Goal: Task Accomplishment & Management: Manage account settings

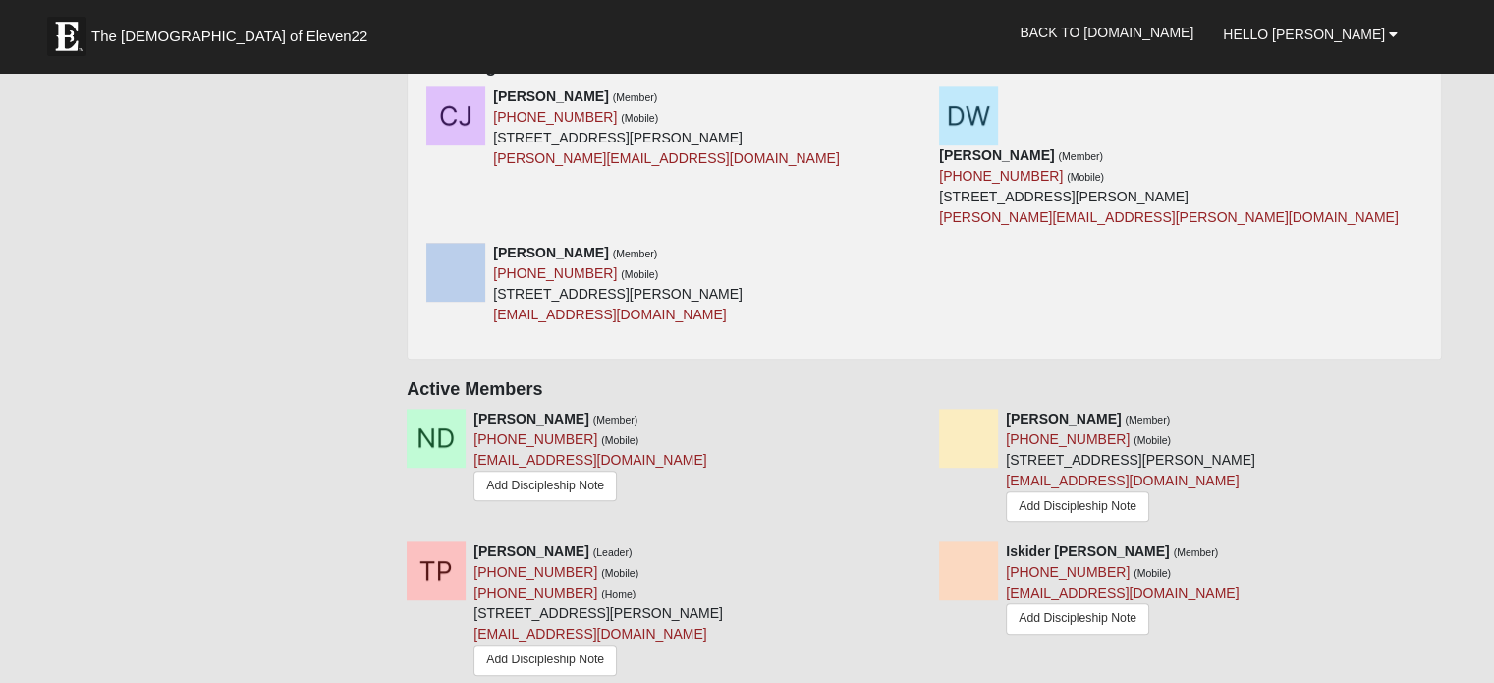
scroll to position [786, 0]
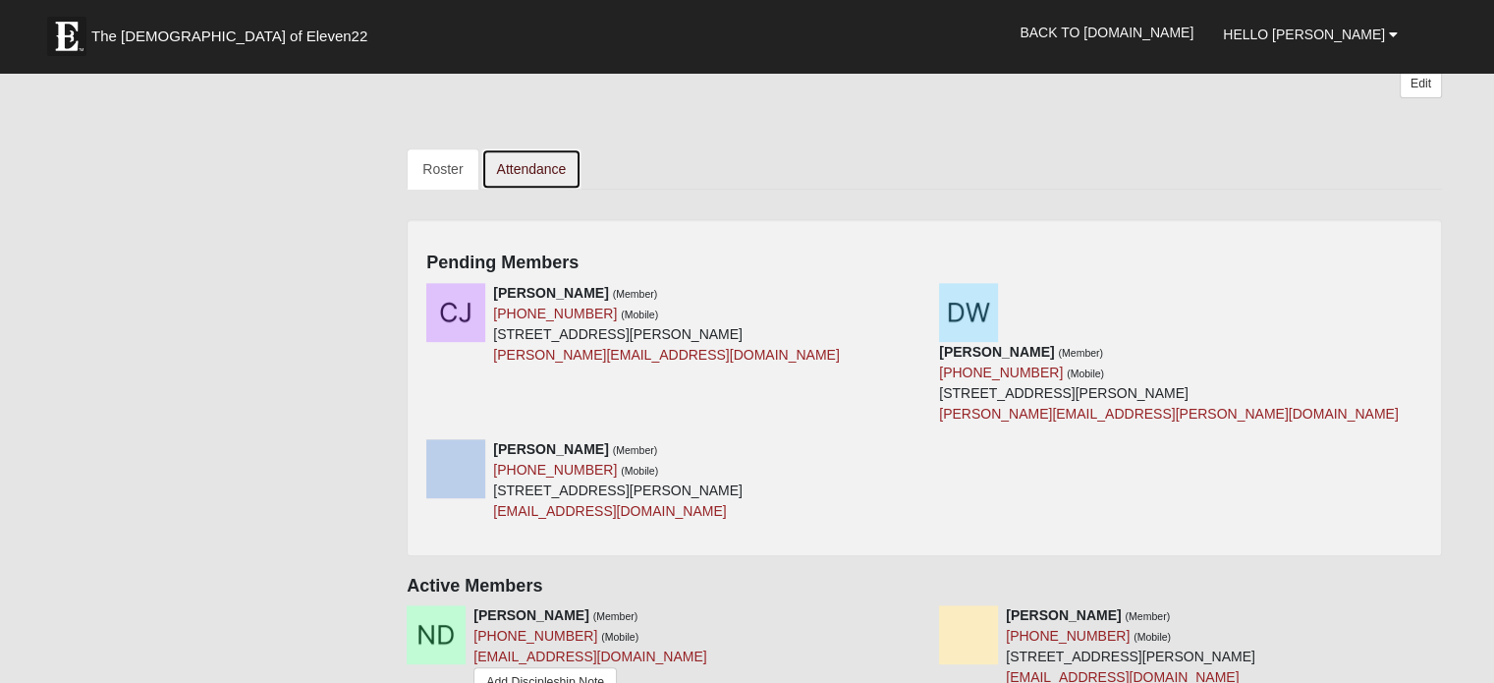
click at [536, 168] on link "Attendance" at bounding box center [531, 168] width 101 height 41
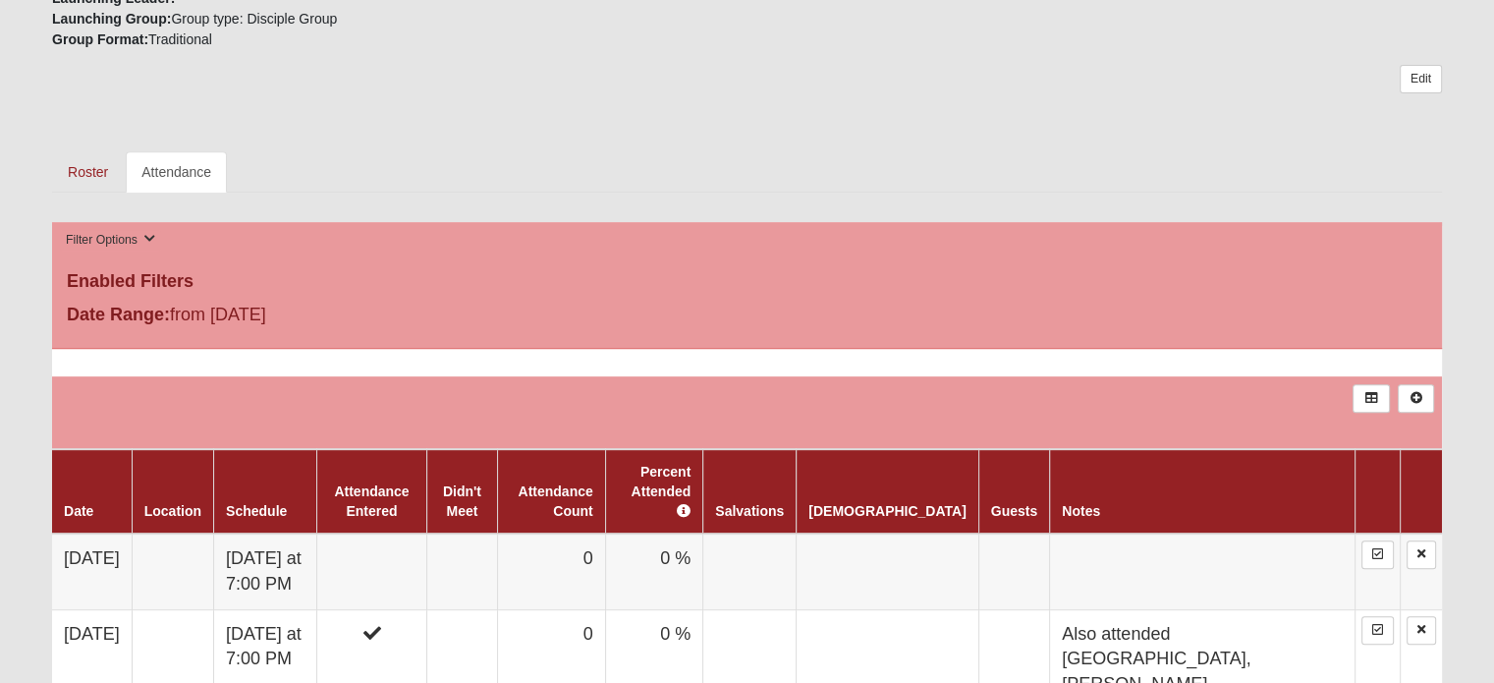
scroll to position [983, 0]
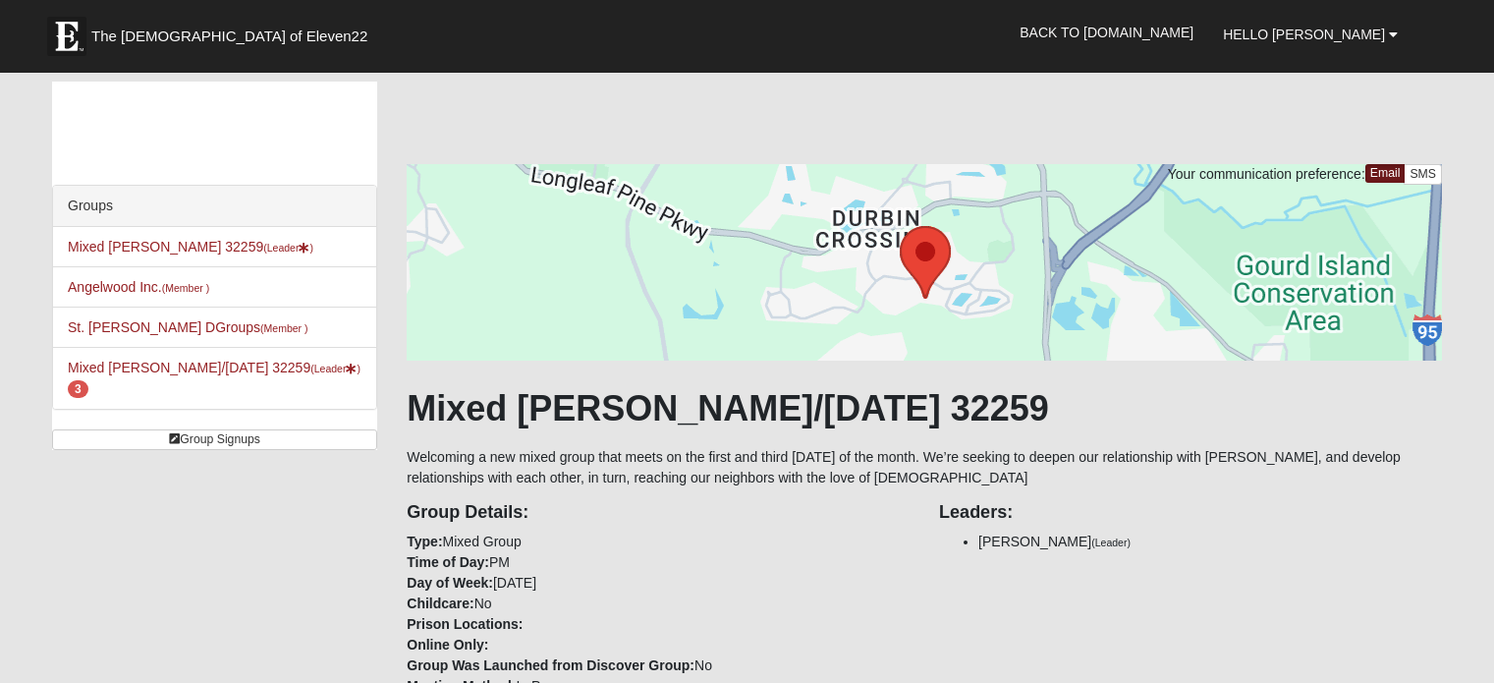
scroll to position [786, 0]
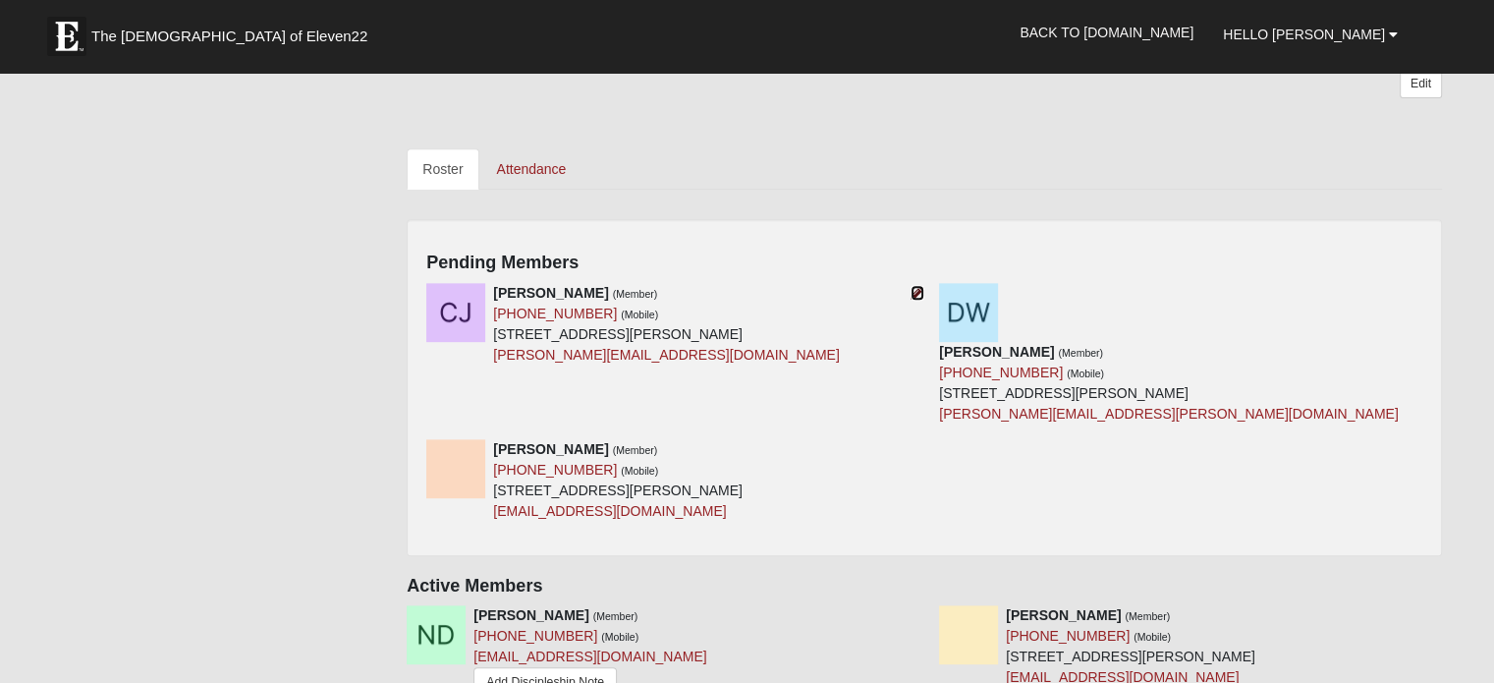
click at [914, 296] on icon at bounding box center [918, 293] width 14 height 14
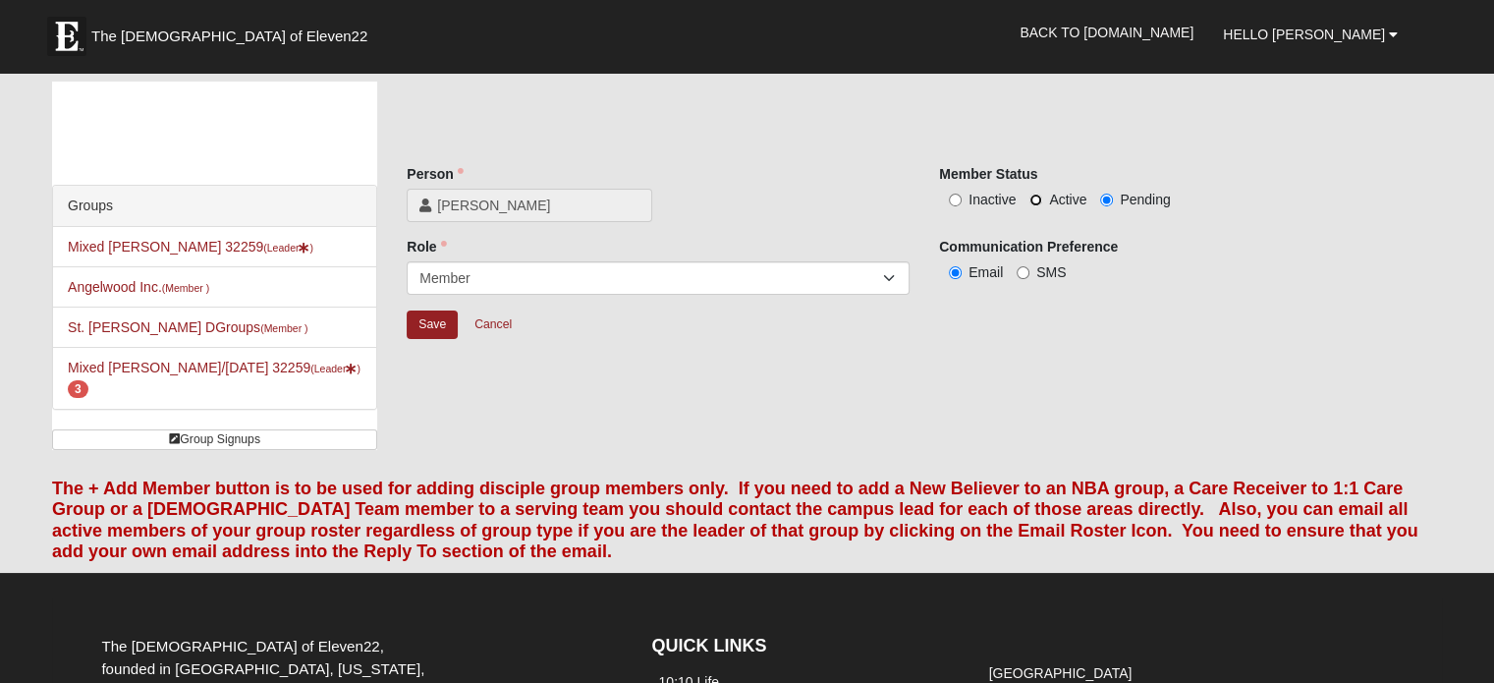
click at [1030, 203] on input "Active" at bounding box center [1036, 200] width 13 height 13
radio input "true"
click at [441, 325] on input "Save" at bounding box center [432, 324] width 51 height 28
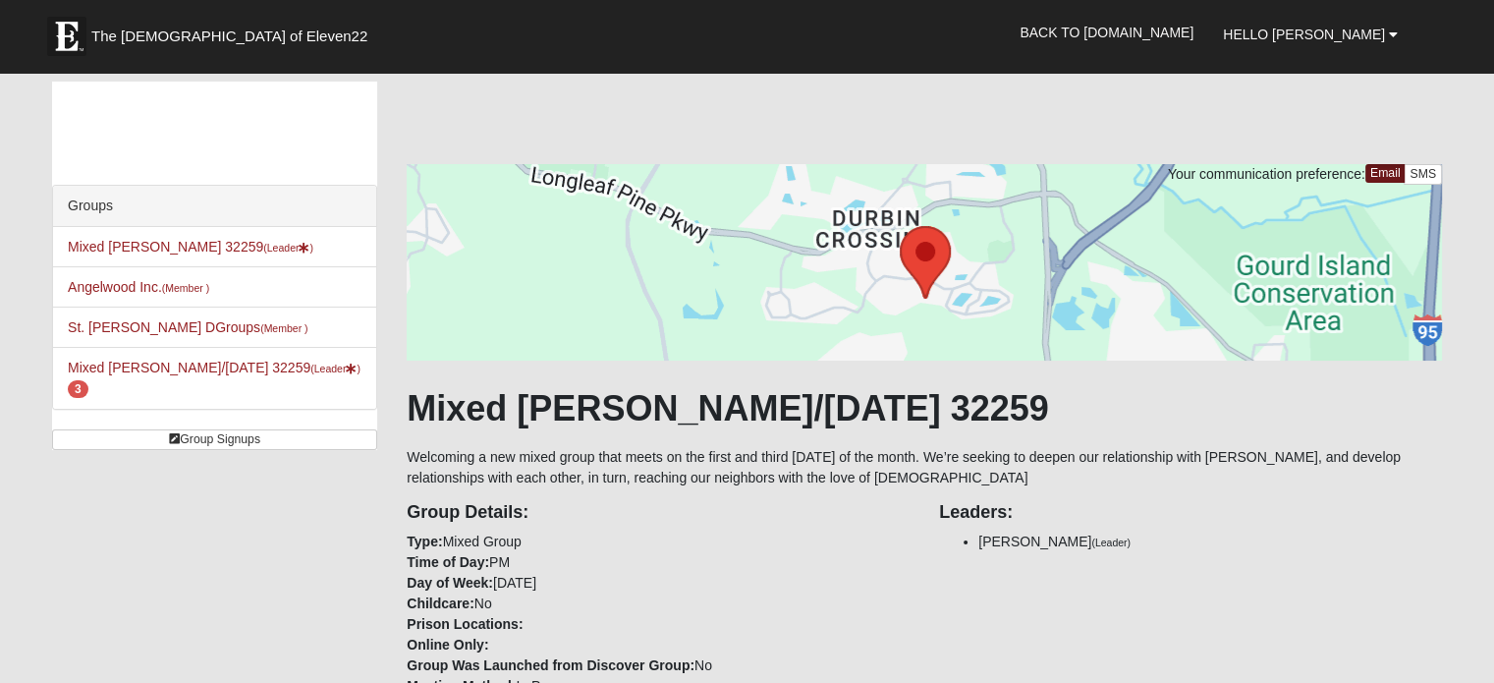
scroll to position [786, 0]
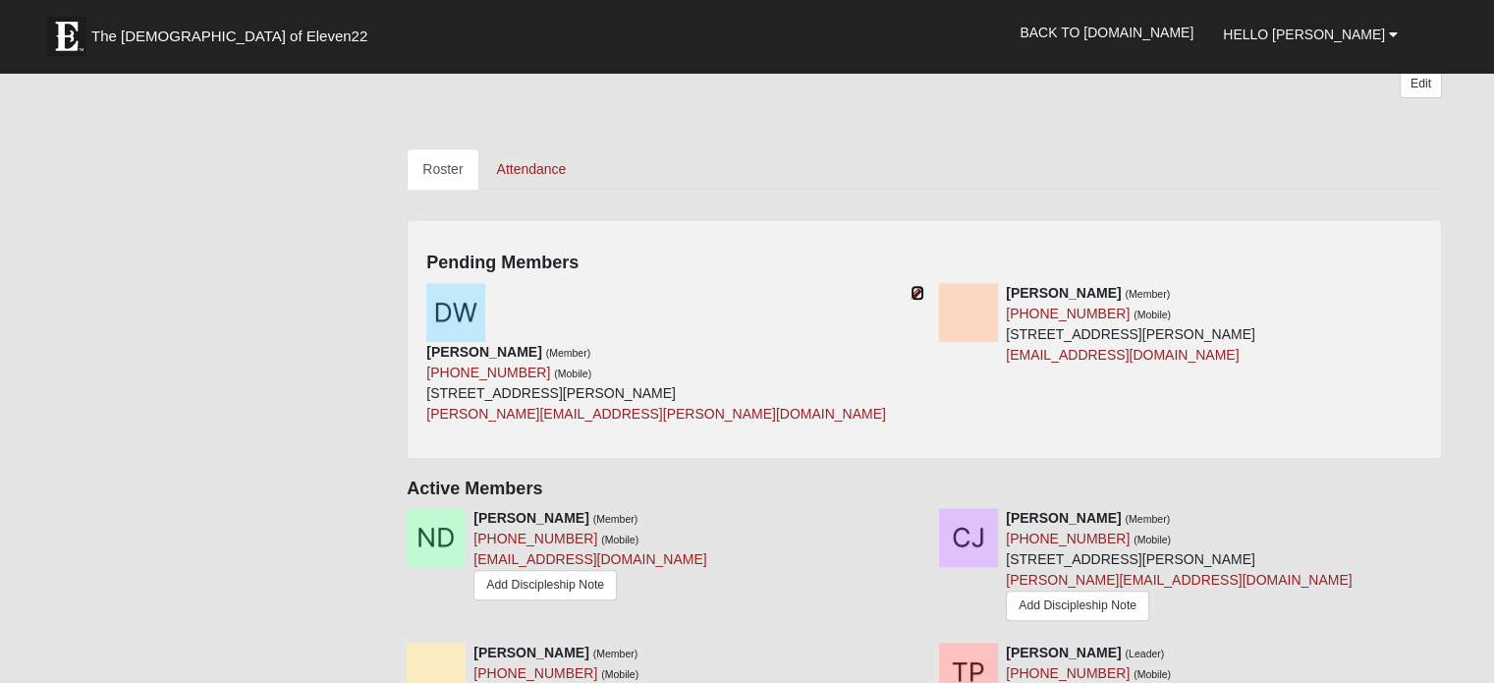
click at [913, 286] on icon at bounding box center [918, 293] width 14 height 14
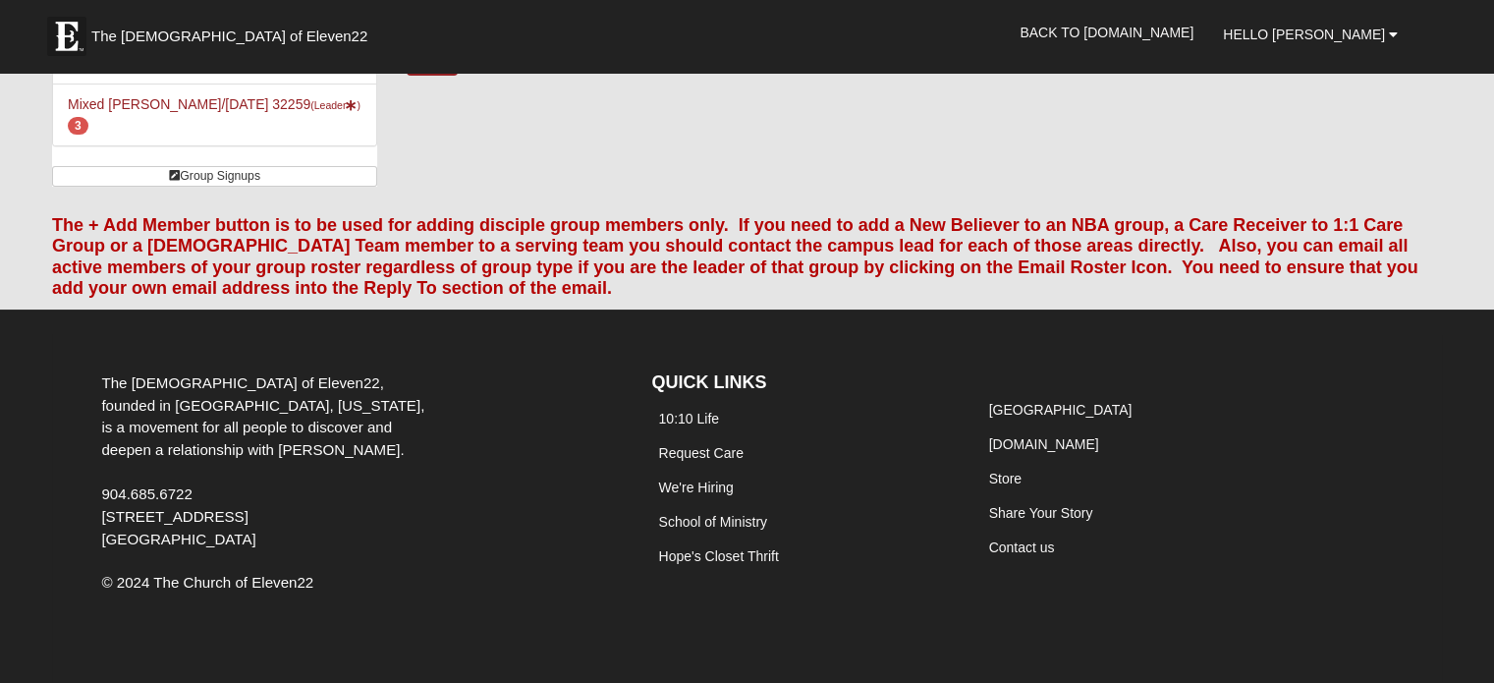
scroll to position [67, 0]
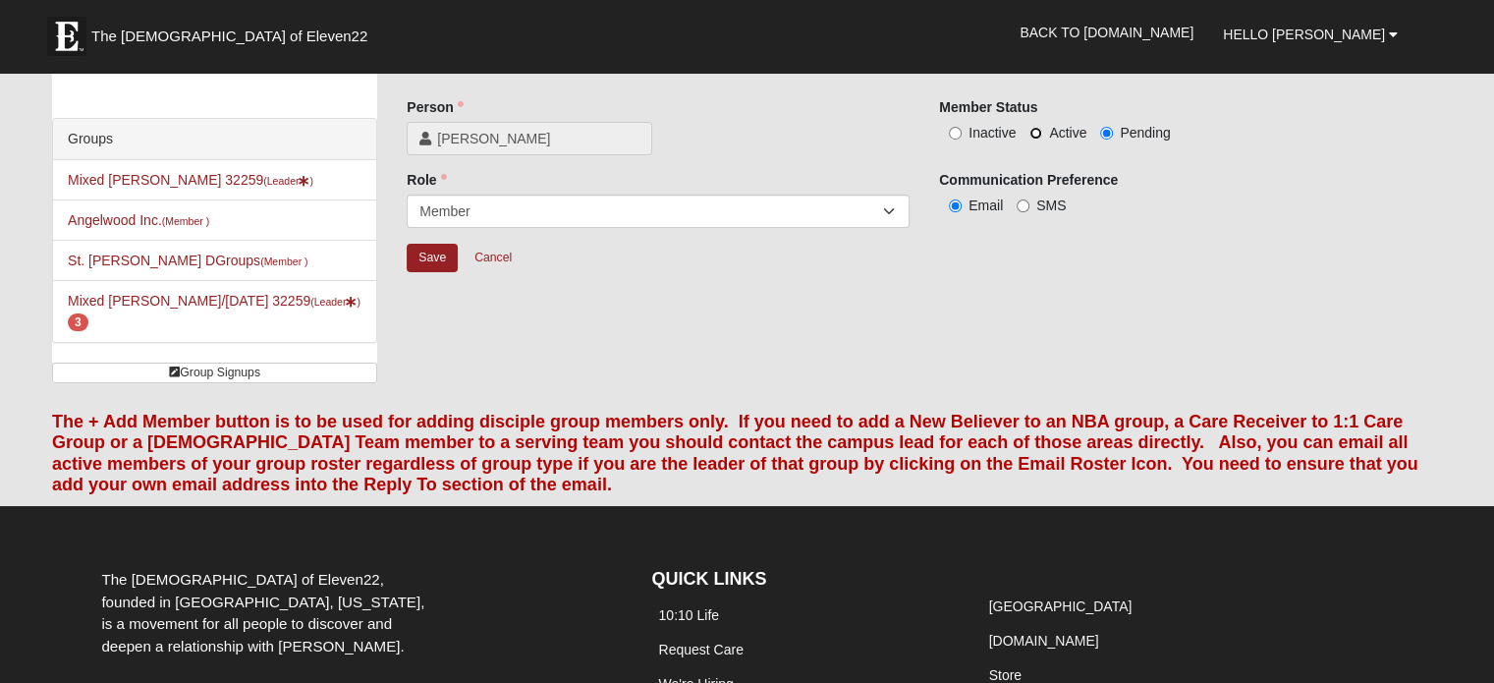
click at [1039, 129] on input "Active" at bounding box center [1036, 133] width 13 height 13
radio input "true"
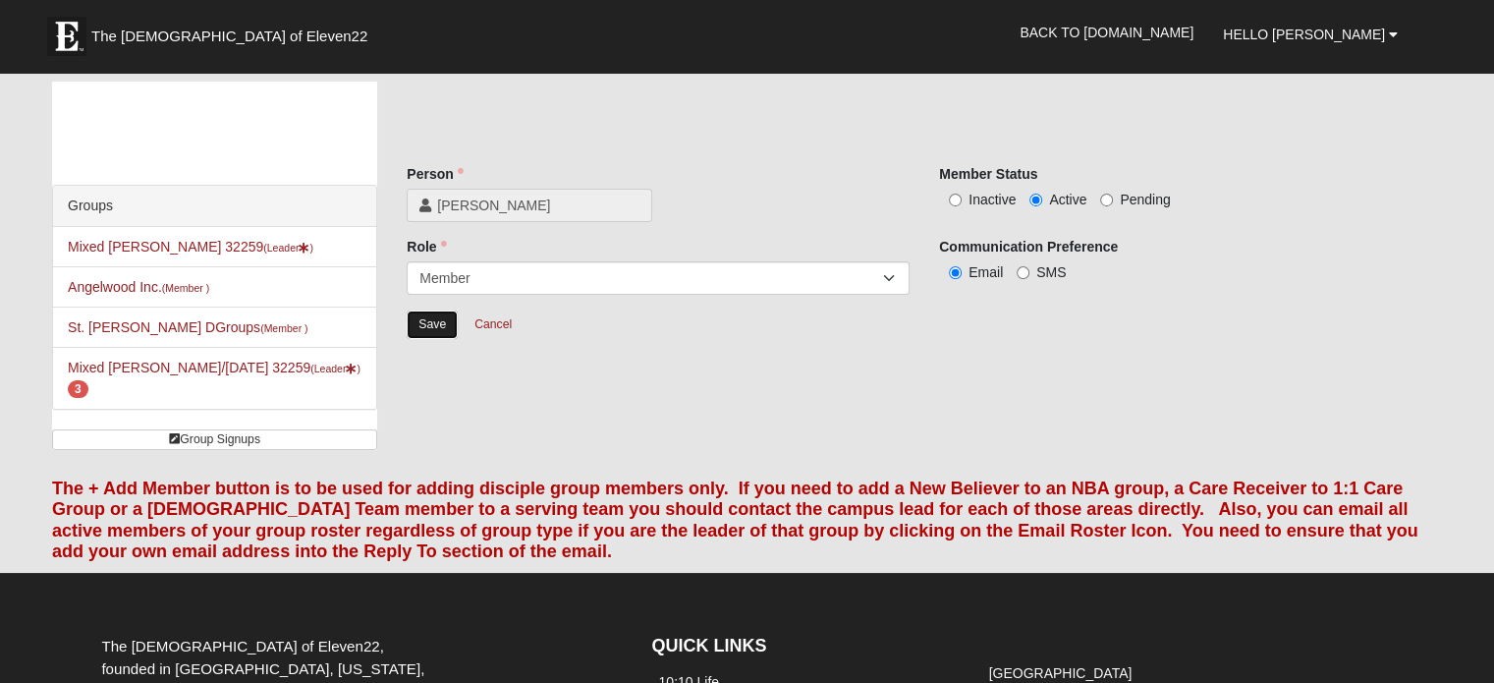
click at [433, 326] on input "Save" at bounding box center [432, 324] width 51 height 28
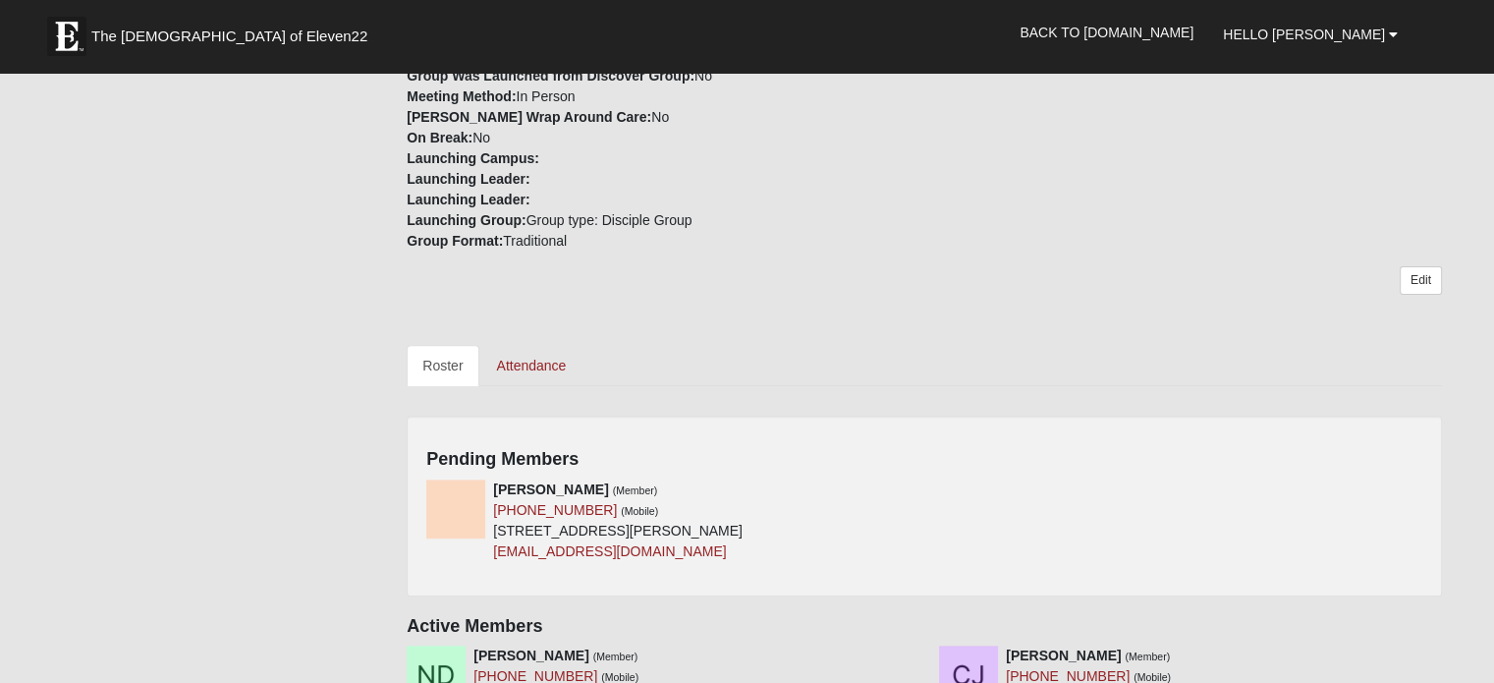
scroll to position [786, 0]
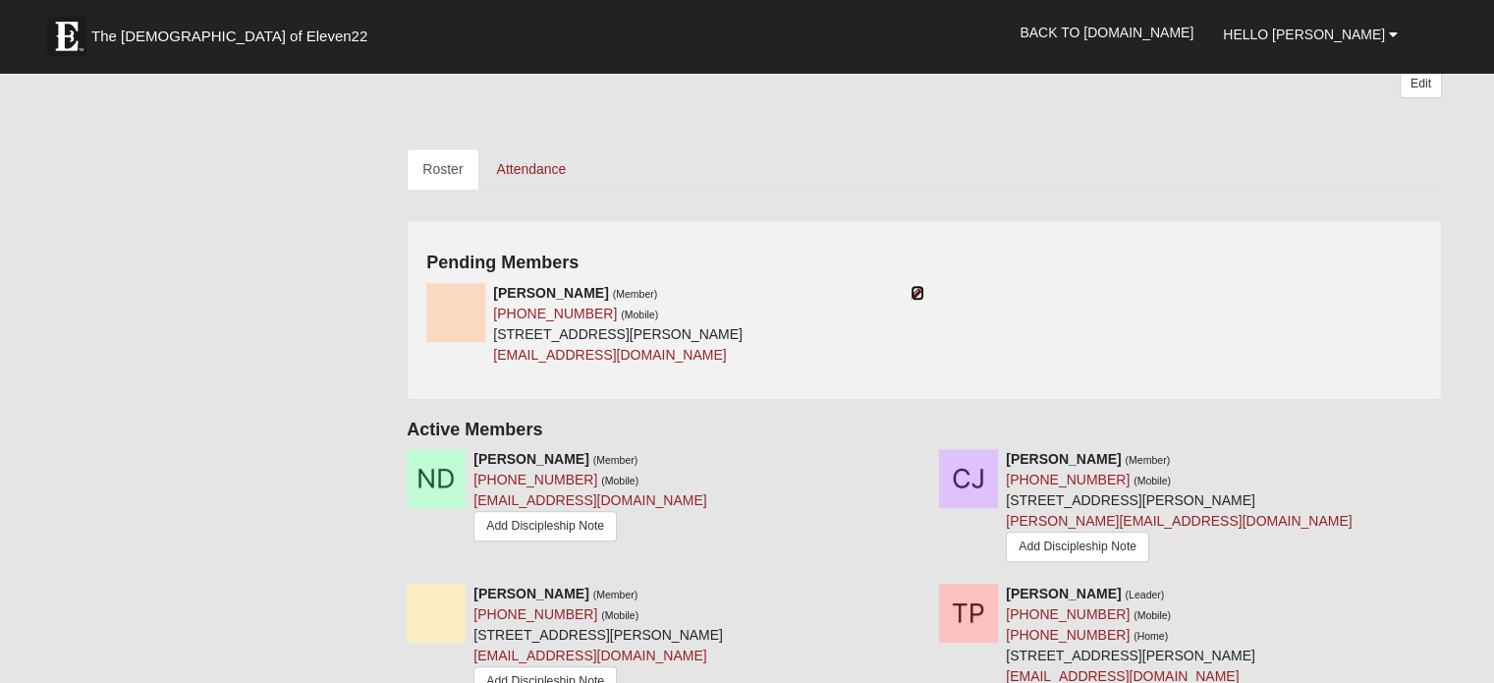
click at [914, 290] on icon at bounding box center [918, 293] width 14 height 14
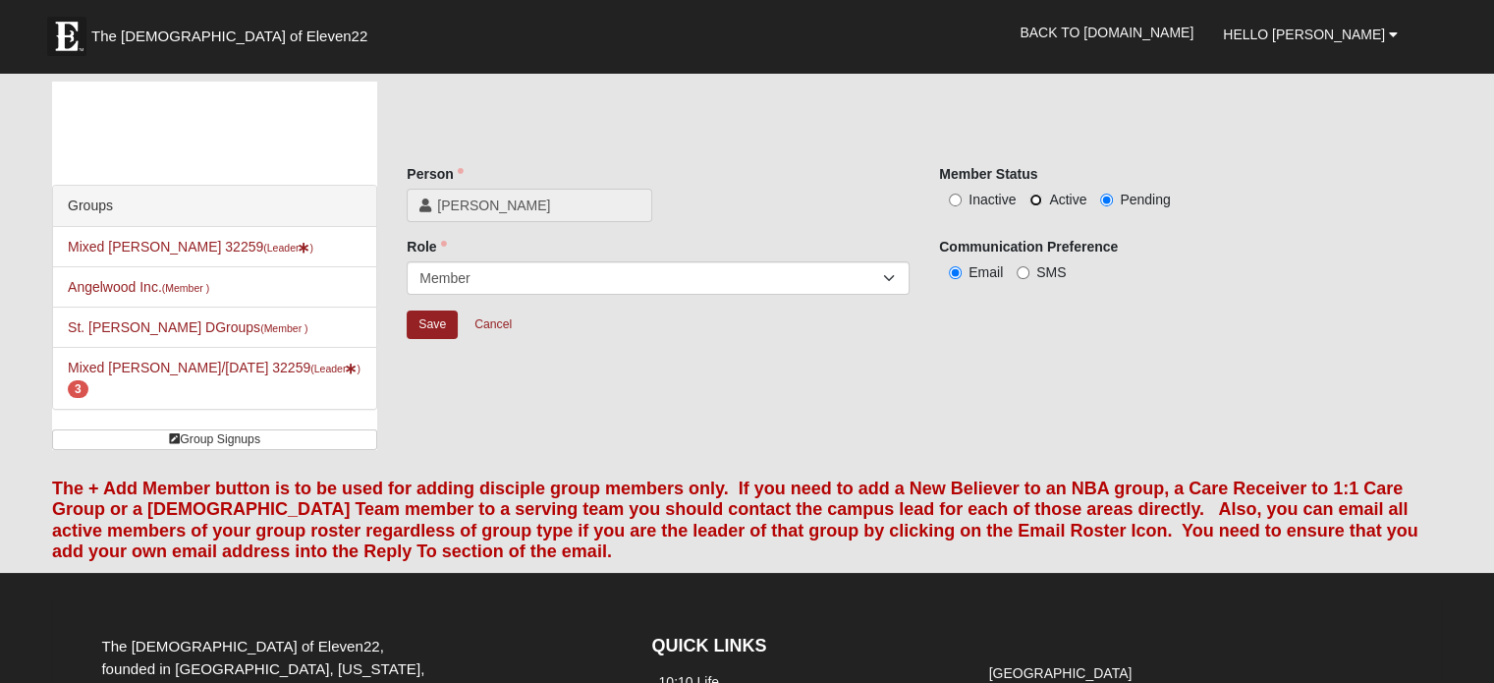
click at [1038, 197] on input "Active" at bounding box center [1036, 200] width 13 height 13
radio input "true"
click at [436, 331] on input "Save" at bounding box center [432, 324] width 51 height 28
